Goal: Information Seeking & Learning: Stay updated

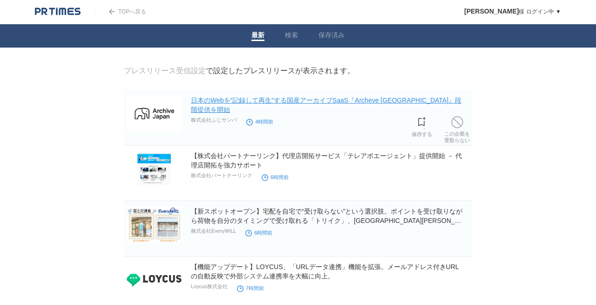
click at [200, 99] on link "日本のWebを“記録して再生”する国産アーカイブSaaS『Archeve [GEOGRAPHIC_DATA]』段階提供を開始" at bounding box center [326, 104] width 271 height 17
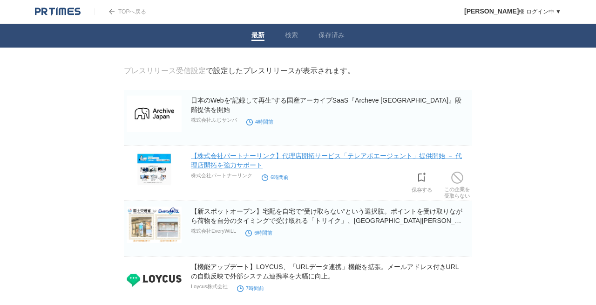
click at [251, 155] on link "【株式会社パートナーリンク】代理店開拓サービス「テレアポエージェント」提供開始 － 代理店開拓を強力サポート" at bounding box center [326, 160] width 271 height 17
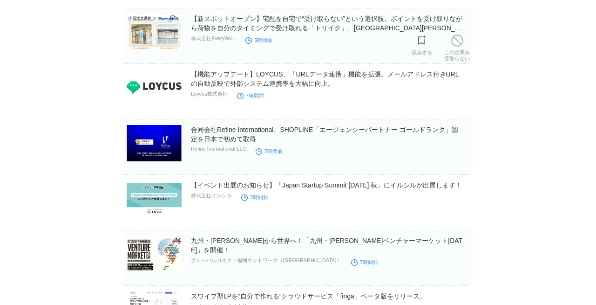
scroll to position [210, 0]
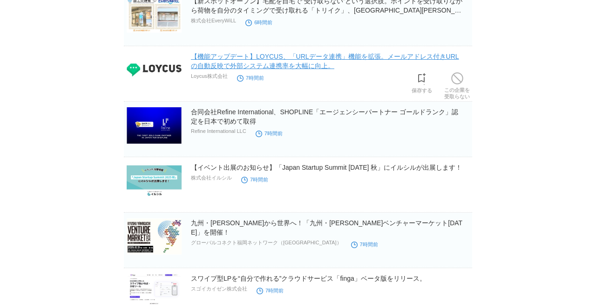
click at [289, 58] on link "【機能アップデート】LOYCUS、「URLデータ連携」機能を拡張。メールアドレス付きURLの自動反映で外部システム連携率を大幅に向上。" at bounding box center [325, 61] width 268 height 17
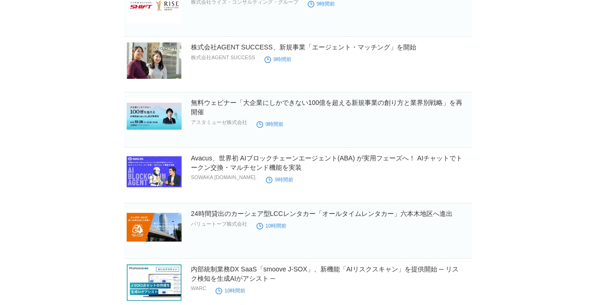
scroll to position [1108, 0]
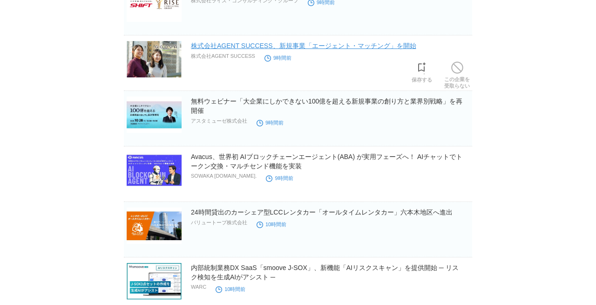
click at [300, 44] on link "株式会社AGENT SUCCESS、新規事業「エージェント・マッチング」を開始" at bounding box center [304, 45] width 226 height 7
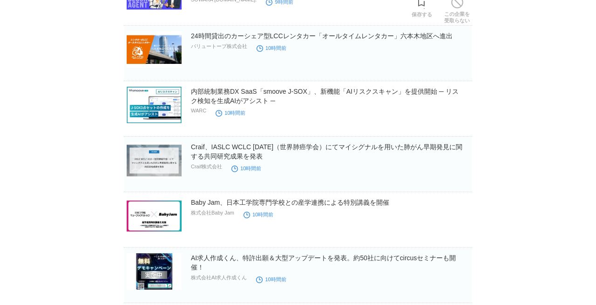
scroll to position [1285, 0]
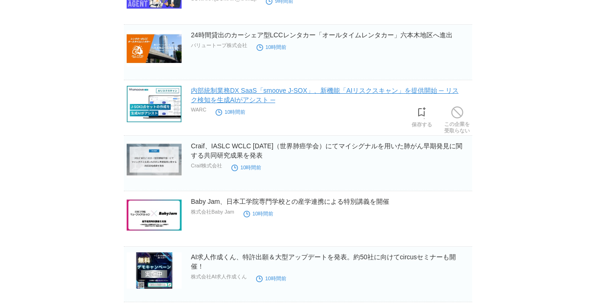
click at [251, 97] on link "内部統制業務DX SaaS「smoove J-SOX」、新機能「AIリスクスキャン」を提供開始 ─ リスク検知を生成AIがアシスト ─" at bounding box center [325, 95] width 268 height 17
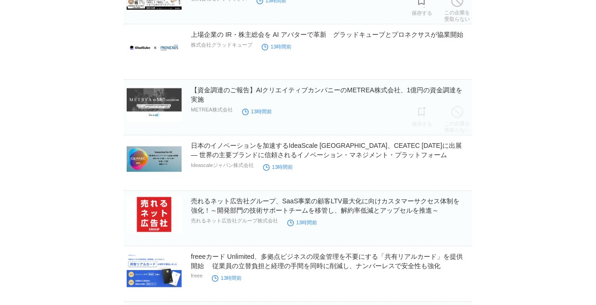
scroll to position [2673, 0]
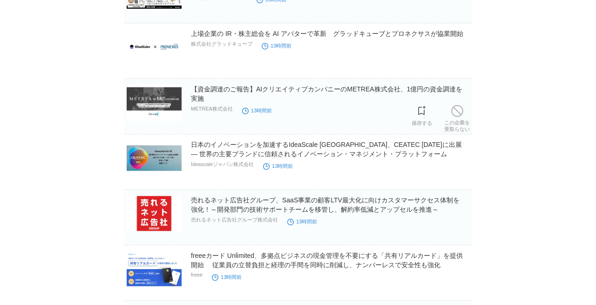
click at [211, 88] on link "【資金調達のご報告】AIクリエイティブカンパニーのMETREA株式会社、1億円の資金調達を実施" at bounding box center [327, 93] width 272 height 17
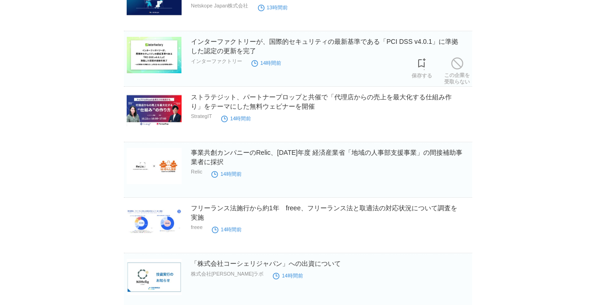
scroll to position [3053, 0]
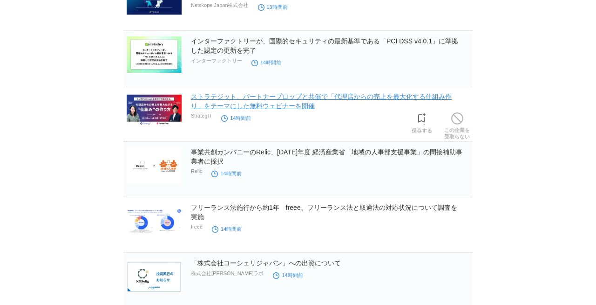
click at [298, 100] on link "ストラテジット、パートナープロップと共催で「代理店からの売上を最大化する仕組み作り」をテーマにした無料ウェビナーを開催" at bounding box center [321, 101] width 261 height 17
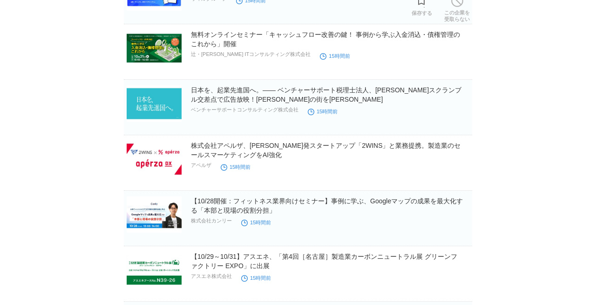
scroll to position [5116, 0]
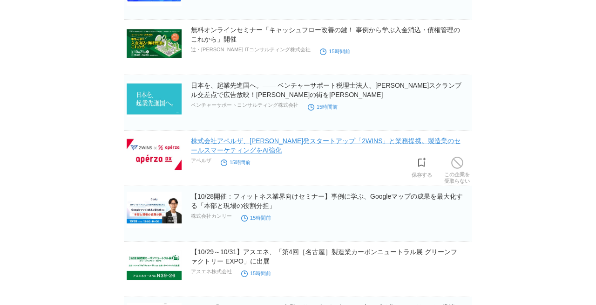
click at [325, 139] on link "株式会社アペルザ、[PERSON_NAME]発スタートアップ「2WINS」と業務提携。製造業のセールスマーケティングをAI強化" at bounding box center [326, 145] width 270 height 17
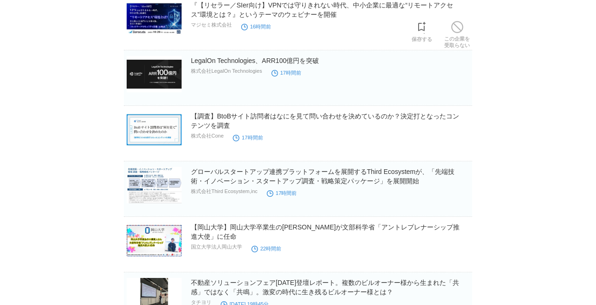
scroll to position [5918, 0]
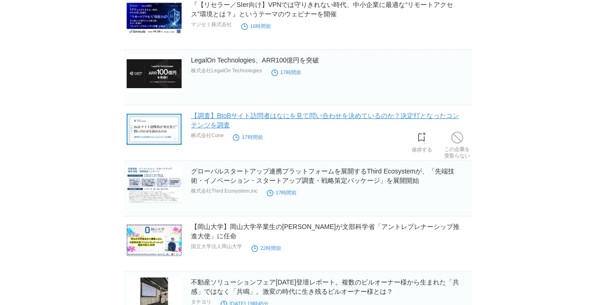
click at [284, 115] on link "【調査】BtoBサイト訪問者はなにを見て問い合わせを決めているのか？決定打となったコンテンツを調査" at bounding box center [325, 120] width 268 height 17
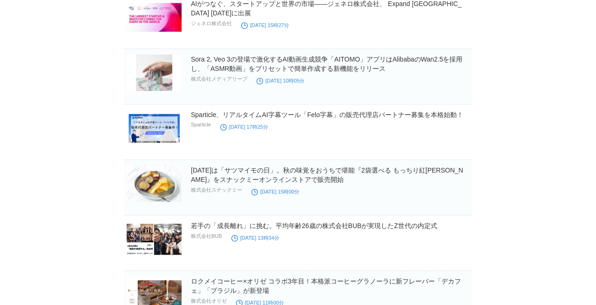
scroll to position [6585, 0]
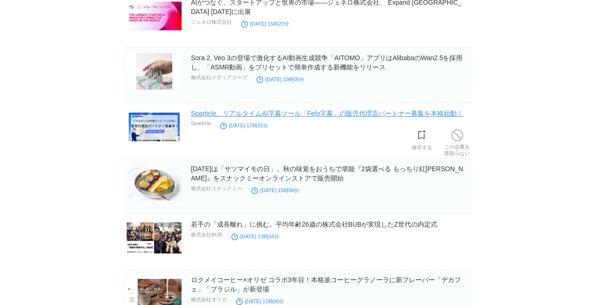
click at [240, 112] on link "Sparticle、リアルタイムAI字幕ツール「Felo字幕」の販売代理店パートナー募集を本格始動！" at bounding box center [327, 112] width 273 height 7
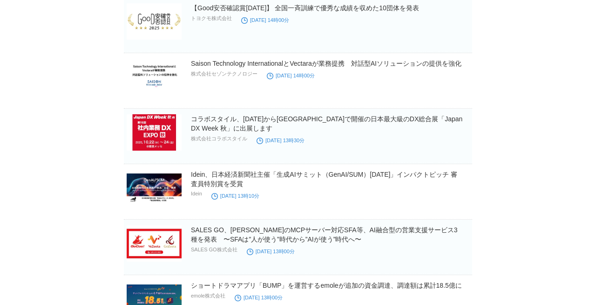
scroll to position [7967, 0]
